Goal: Information Seeking & Learning: Check status

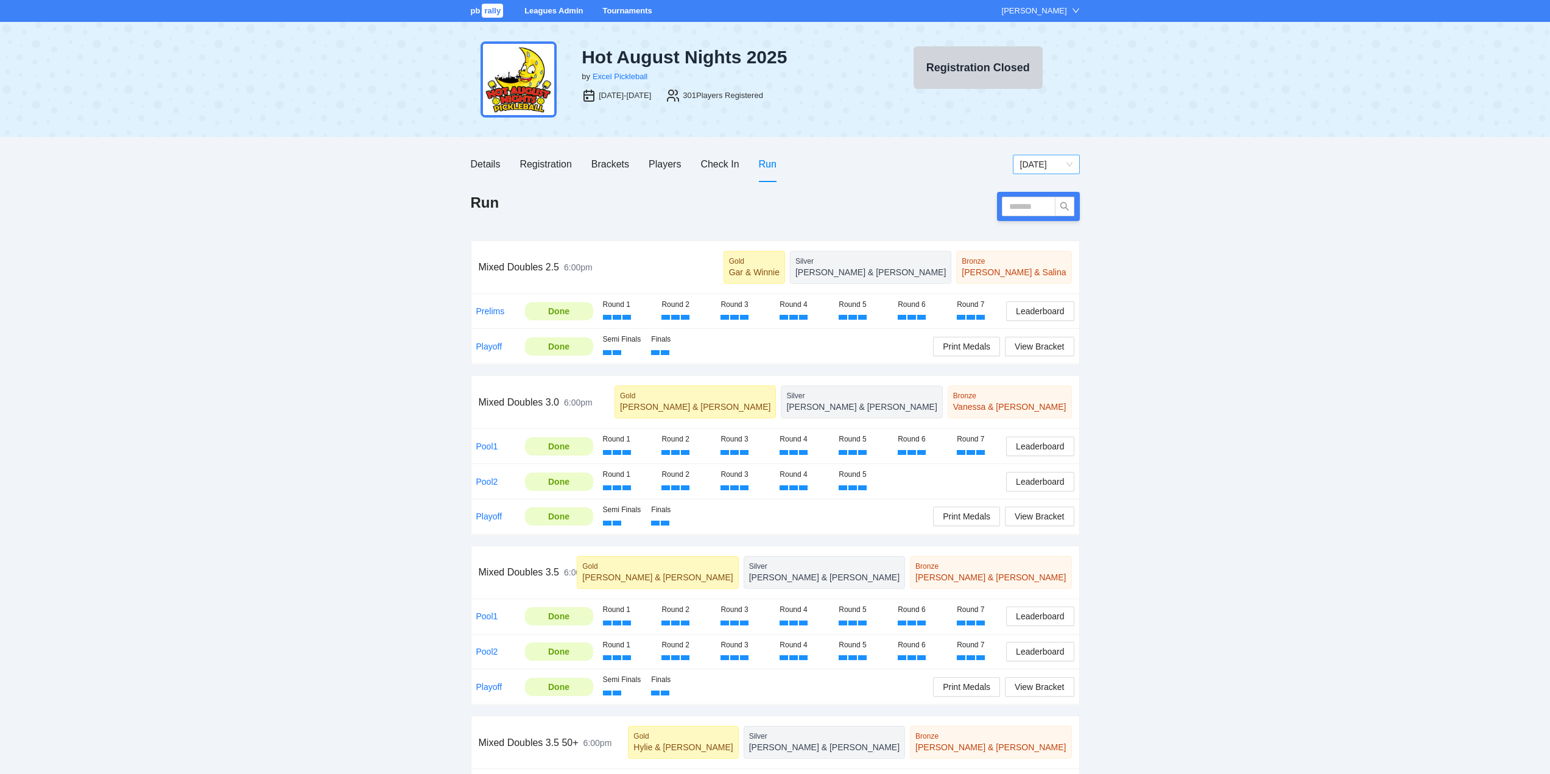
click at [1051, 161] on span "[DATE]" at bounding box center [1046, 164] width 52 height 18
click at [1029, 186] on div "[DATE]" at bounding box center [1046, 188] width 52 height 13
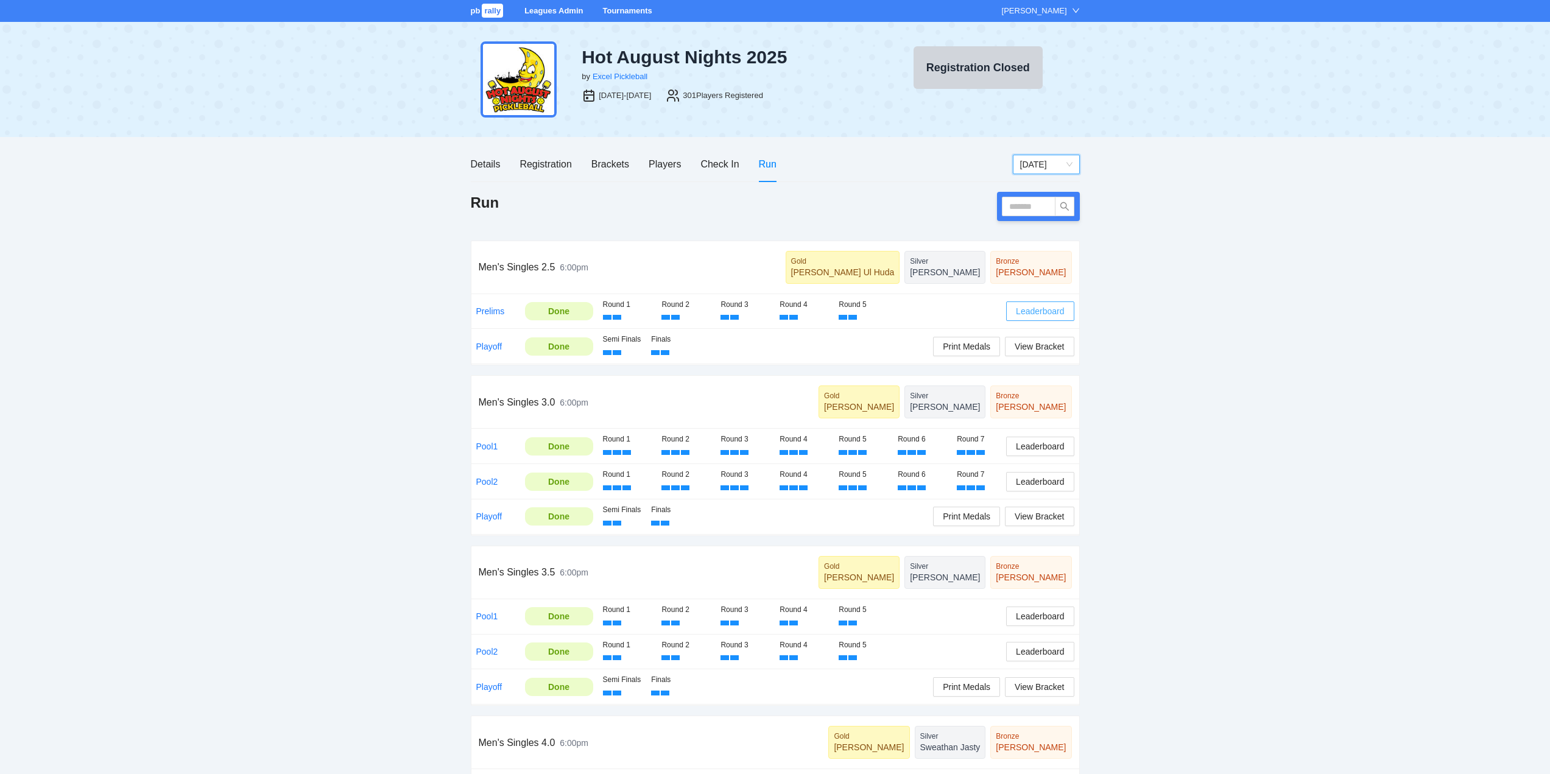
click at [1040, 308] on span "Leaderboard" at bounding box center [1040, 311] width 48 height 13
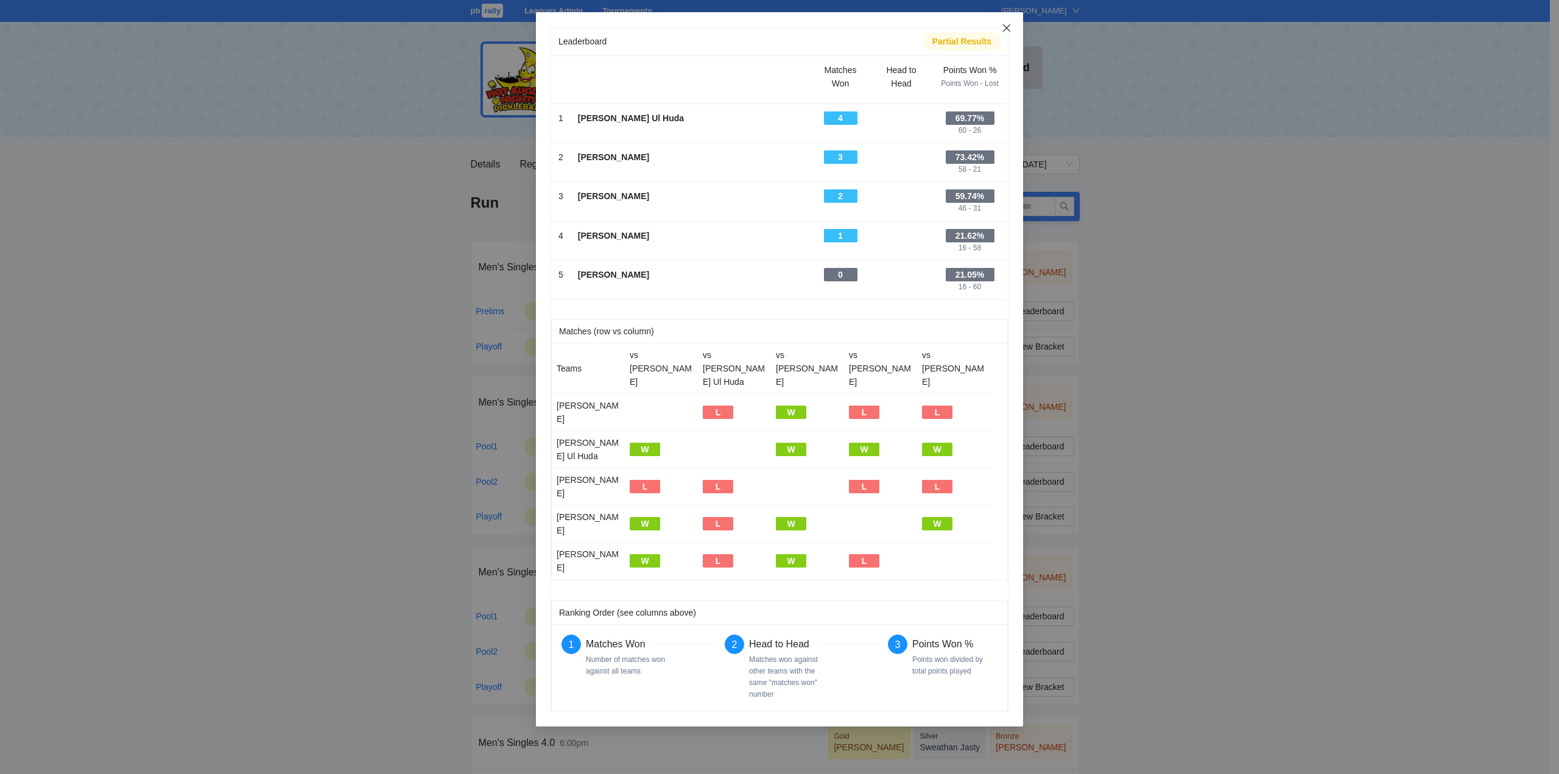
click at [1006, 26] on icon "close" at bounding box center [1007, 28] width 10 height 10
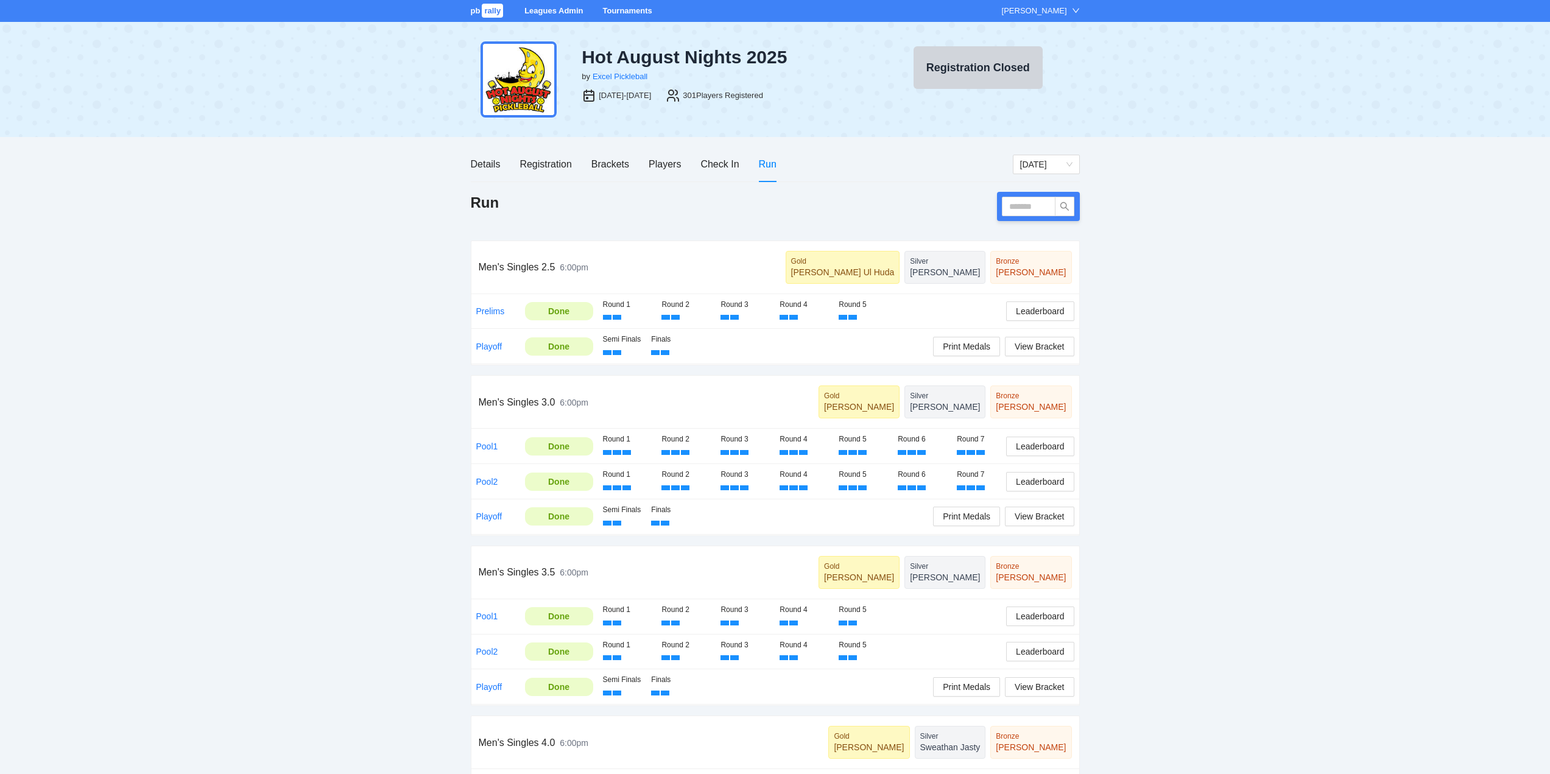
click at [1530, 757] on div "pb rally Leagues Admin Tournaments [PERSON_NAME] Hot August Nights 2025 by Exce…" at bounding box center [775, 695] width 1550 height 1391
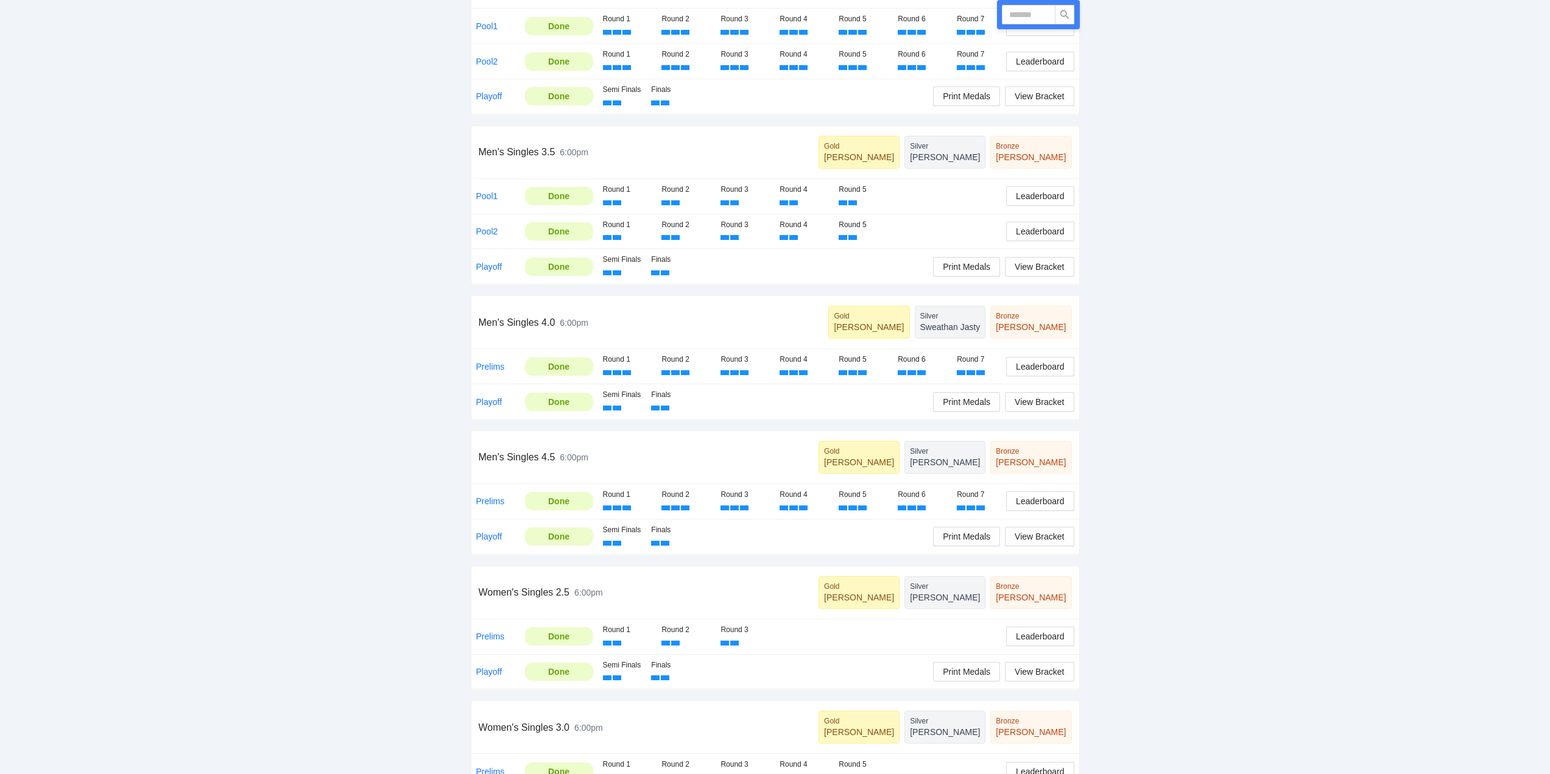
scroll to position [426, 0]
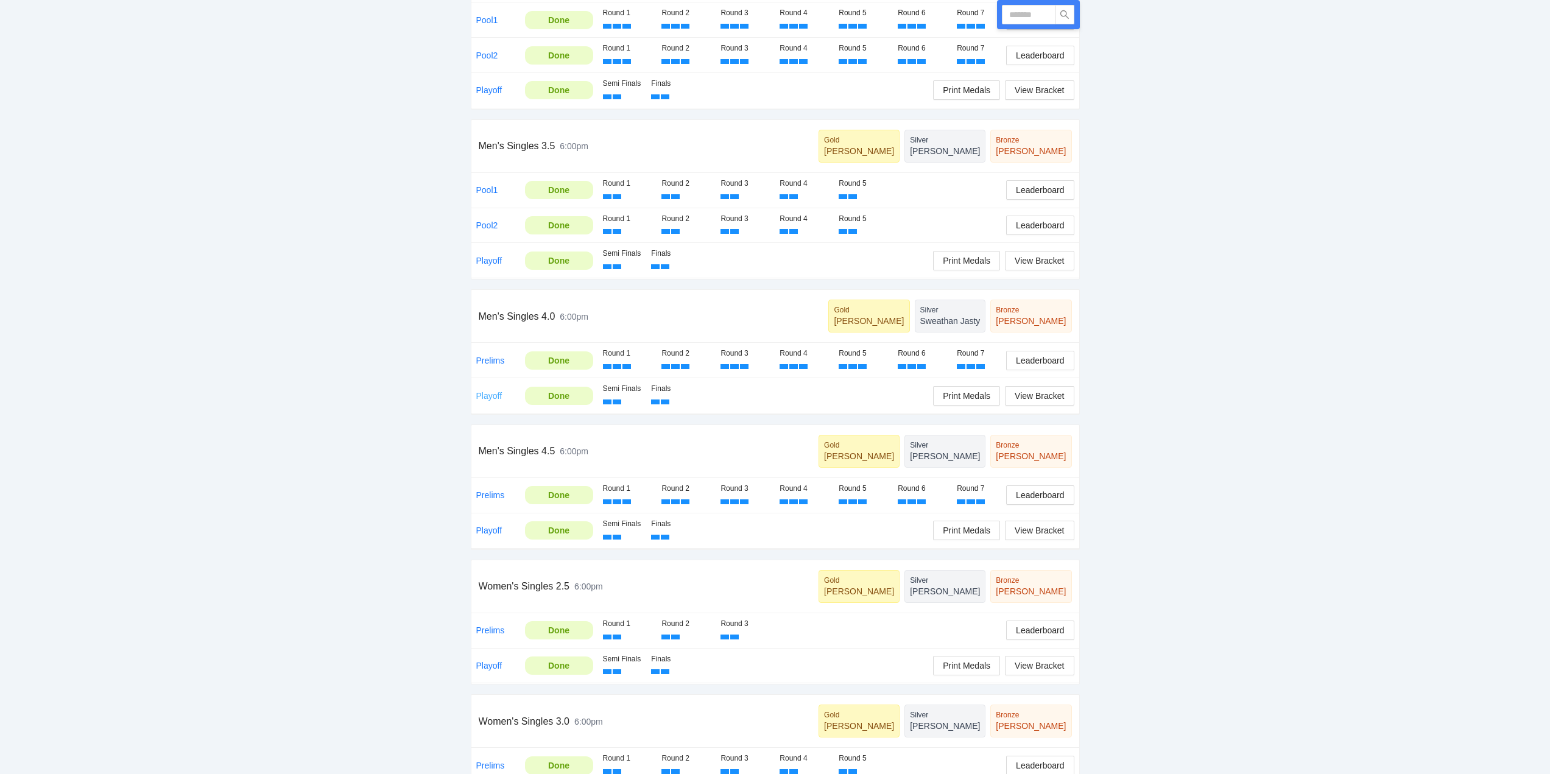
click at [490, 394] on link "Playoff" at bounding box center [489, 396] width 26 height 10
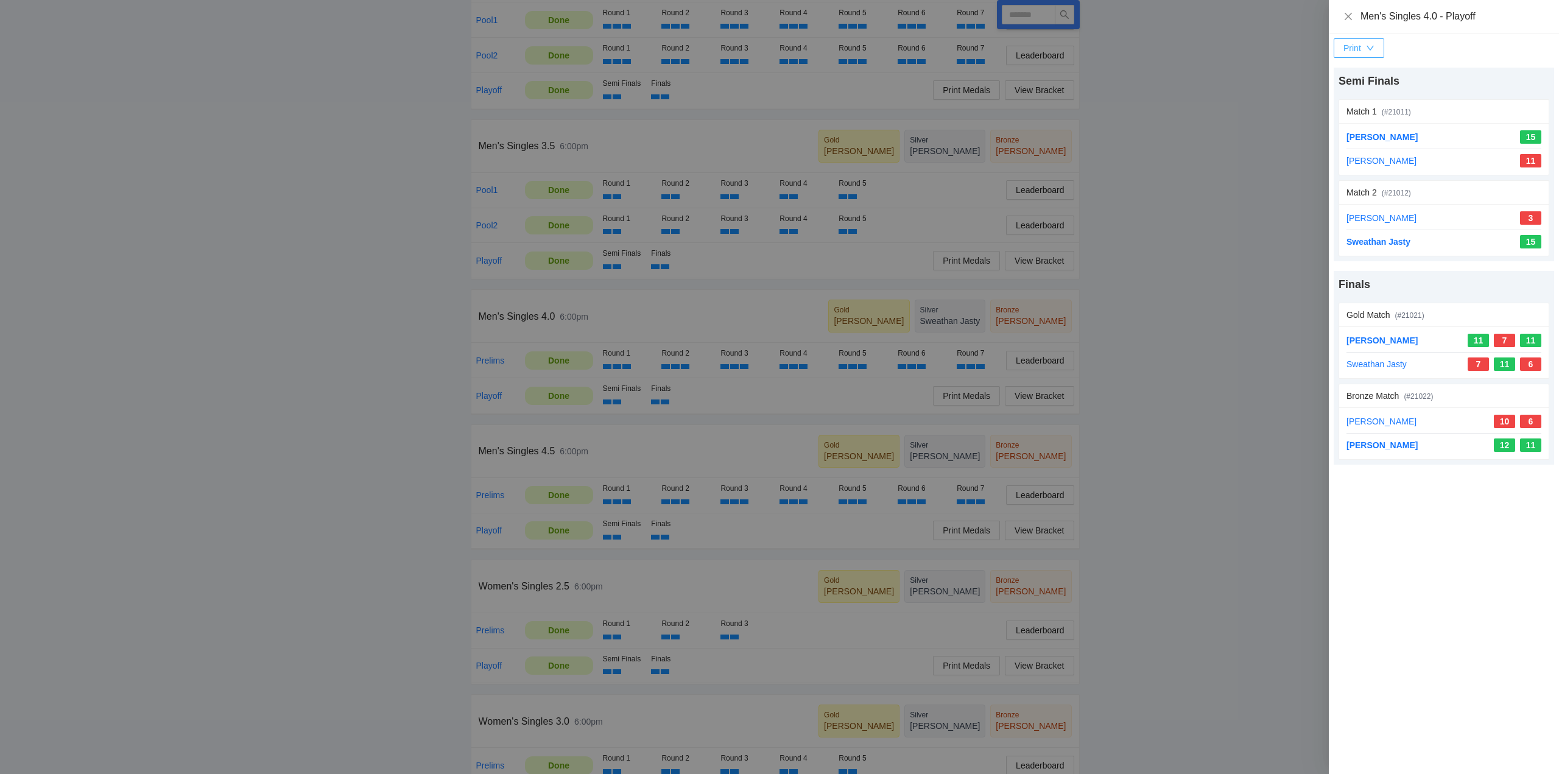
click at [1372, 43] on div "button" at bounding box center [1370, 47] width 9 height 13
click at [1350, 16] on icon "close" at bounding box center [1349, 17] width 10 height 10
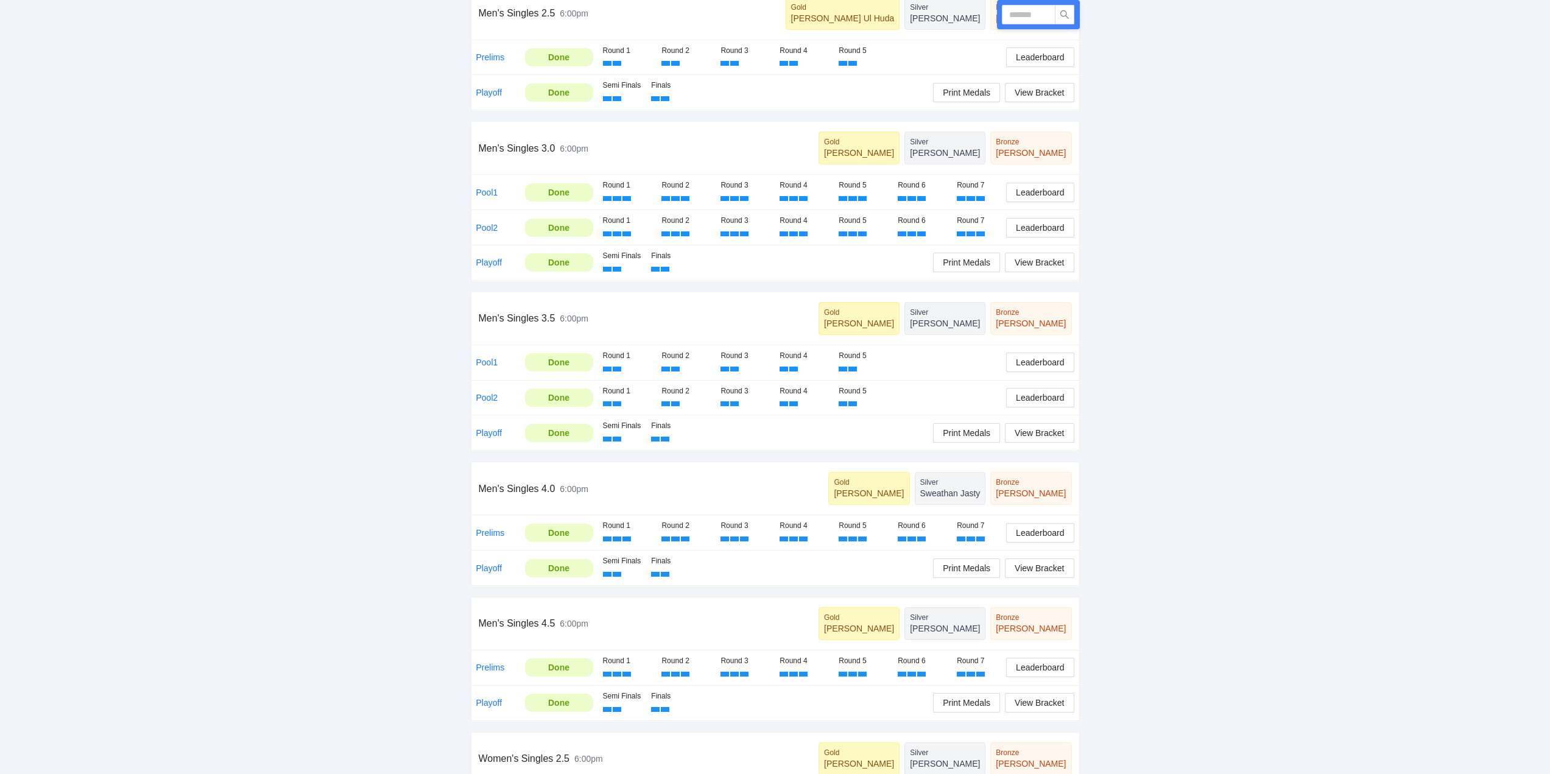
scroll to position [0, 0]
